Goal: Information Seeking & Learning: Find specific fact

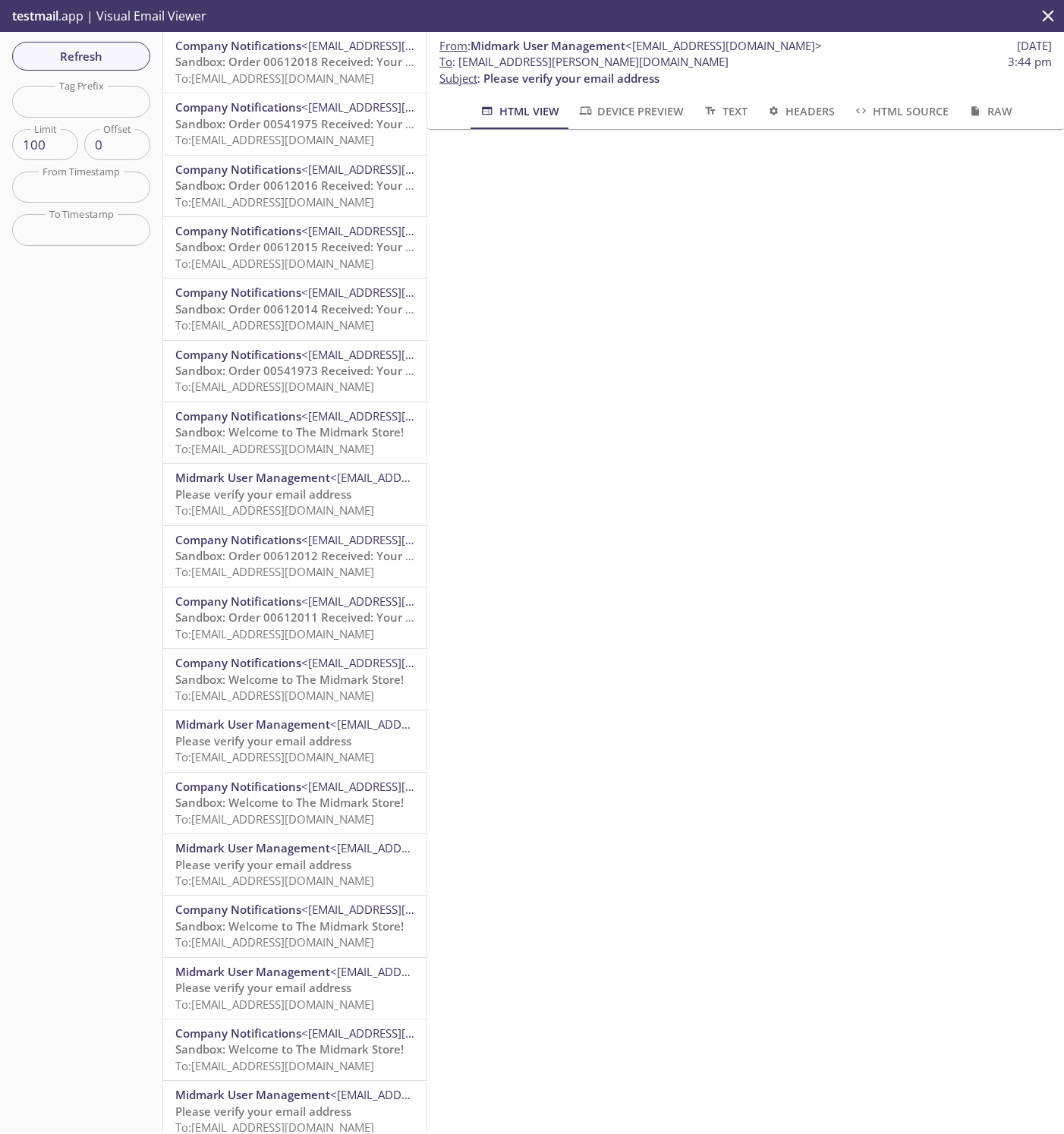
click at [593, 69] on span "To : [EMAIL_ADDRESS][PERSON_NAME][DOMAIN_NAME]" at bounding box center [584, 62] width 289 height 16
click at [461, 66] on span "To : [EMAIL_ADDRESS][PERSON_NAME][DOMAIN_NAME]" at bounding box center [584, 62] width 289 height 16
drag, startPoint x: 458, startPoint y: 66, endPoint x: 710, endPoint y: 62, distance: 252.0
click at [710, 62] on span "To : [EMAIL_ADDRESS][PERSON_NAME][DOMAIN_NAME]" at bounding box center [584, 62] width 289 height 16
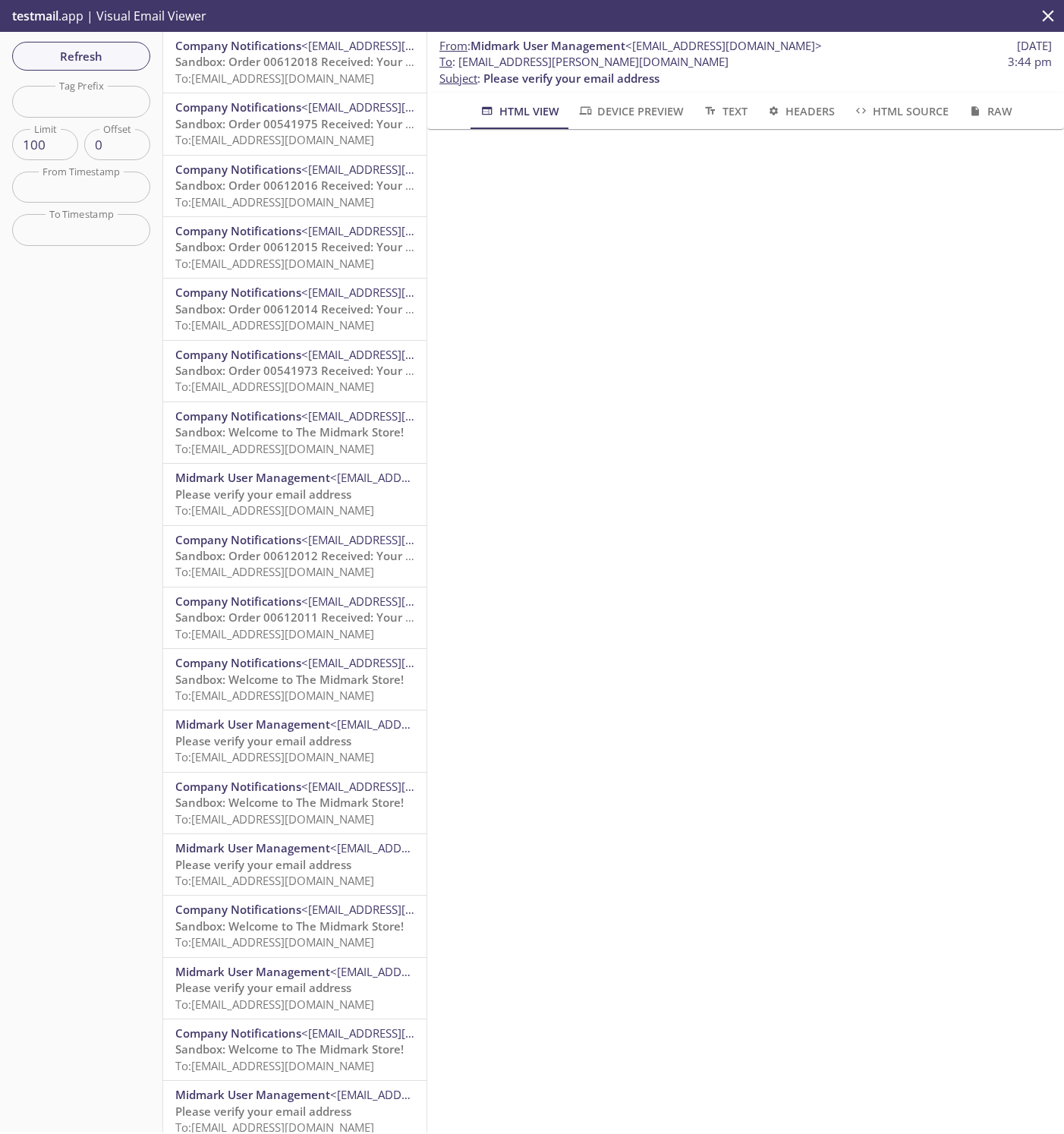
copy span "[EMAIL_ADDRESS][PERSON_NAME][DOMAIN_NAME]"
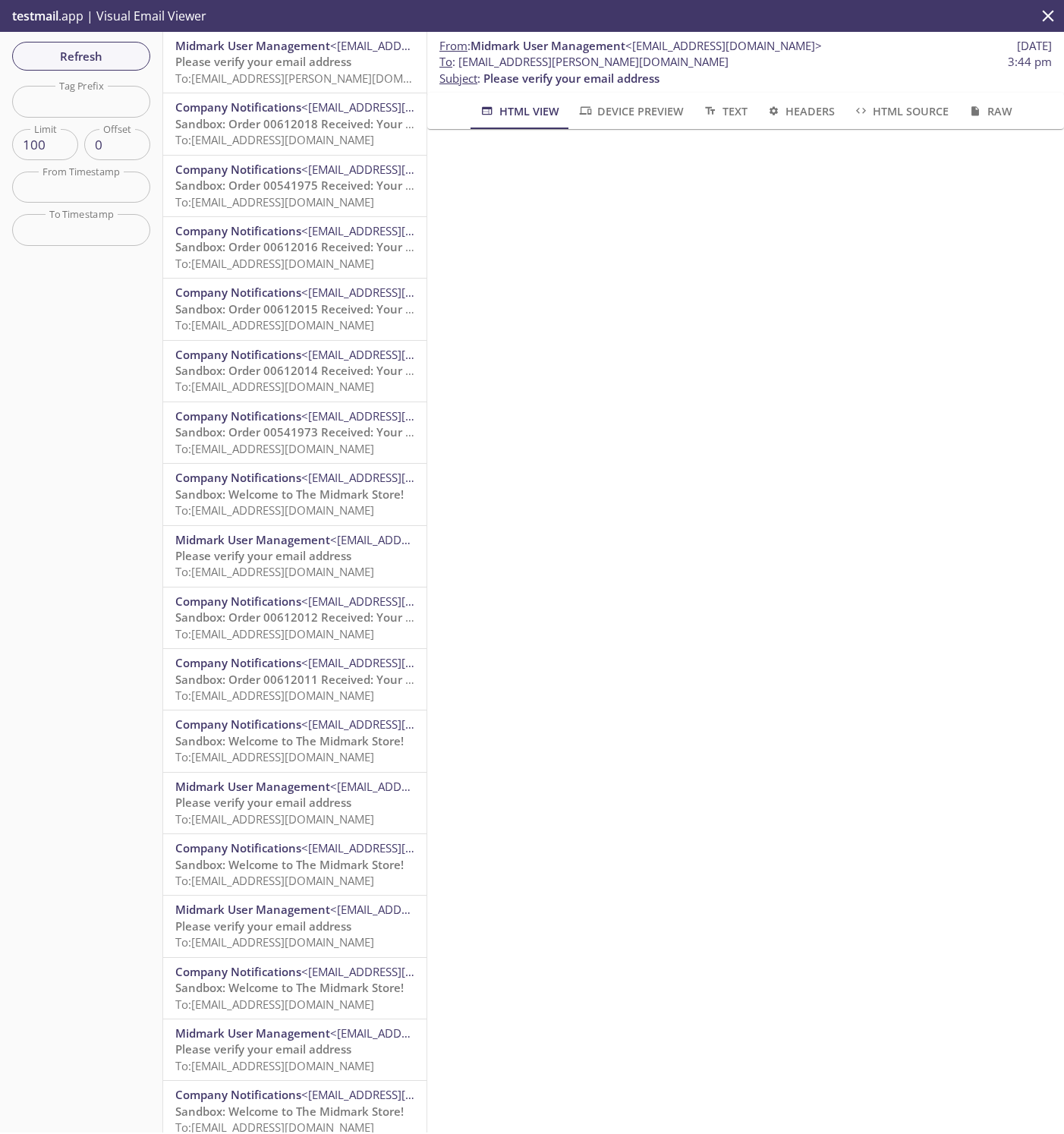
click at [264, 80] on span "To: ecommerce.marose-legal@inbox.testmail.app" at bounding box center [318, 77] width 286 height 15
